Goal: Find specific page/section: Find specific page/section

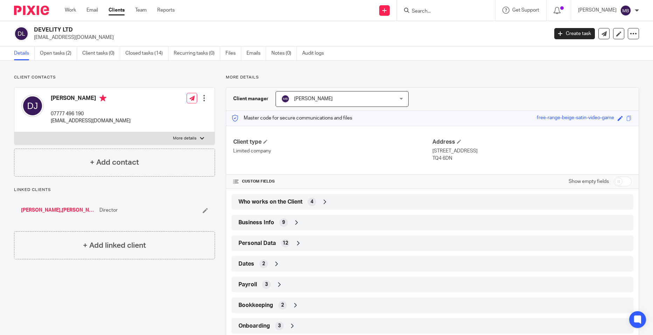
click at [438, 12] on input "Search" at bounding box center [442, 11] width 63 height 6
type input "Develity"
click at [460, 30] on link at bounding box center [469, 30] width 118 height 16
click at [68, 54] on link "Open tasks (2)" at bounding box center [58, 54] width 37 height 14
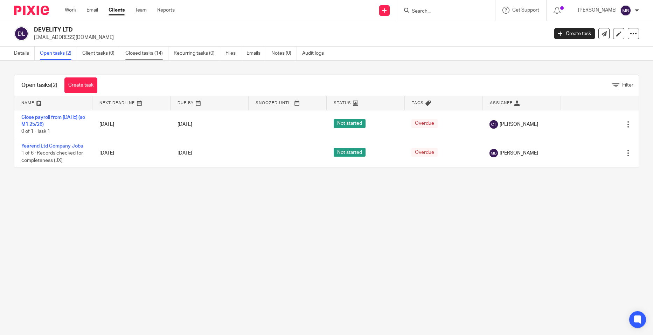
click at [136, 54] on link "Closed tasks (14)" at bounding box center [146, 54] width 43 height 14
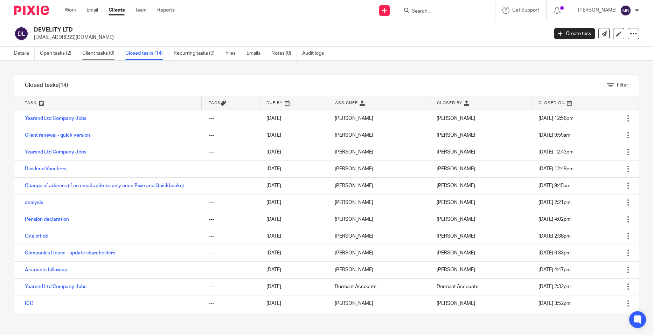
click at [106, 54] on link "Client tasks (0)" at bounding box center [101, 54] width 38 height 14
